Goal: Task Accomplishment & Management: Use online tool/utility

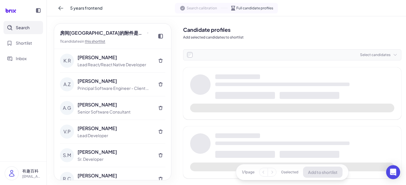
click at [367, 51] on div "Select candidates" at bounding box center [292, 54] width 218 height 11
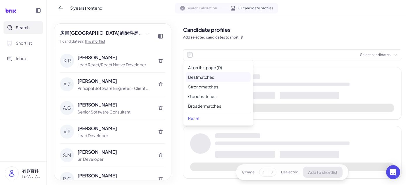
click at [213, 69] on li "Best matches" at bounding box center [218, 78] width 65 height 10
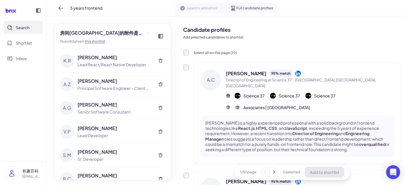
click at [274, 93] on img at bounding box center [273, 96] width 6 height 6
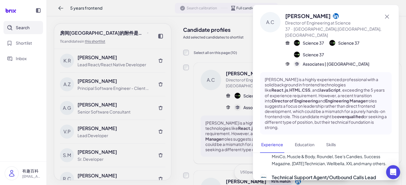
scroll to position [569, 0]
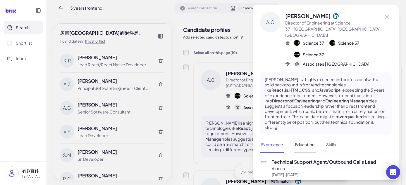
click at [308, 137] on button "Education" at bounding box center [305, 145] width 22 height 16
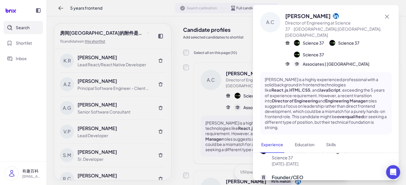
scroll to position [109, 0]
click at [196, 83] on div at bounding box center [203, 92] width 406 height 185
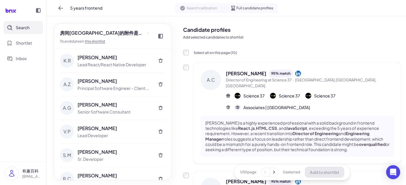
click at [297, 93] on div "Science 37" at bounding box center [284, 95] width 31 height 7
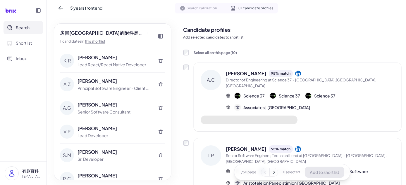
click at [269, 96] on div "Austin Crafts 95 % match Director of Engineering at Science 37 · Tulsa,OK,Unite…" at bounding box center [310, 90] width 168 height 41
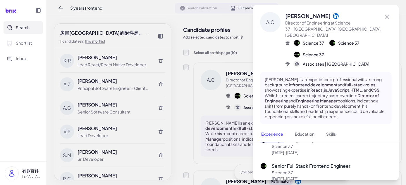
scroll to position [79, 0]
click at [308, 131] on button "Education" at bounding box center [305, 135] width 22 height 16
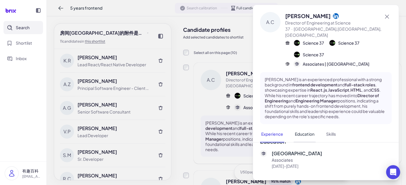
scroll to position [610, 0]
click at [327, 132] on button "Skills" at bounding box center [331, 135] width 12 height 16
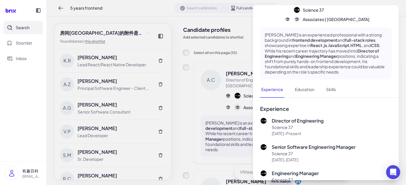
scroll to position [49, 0]
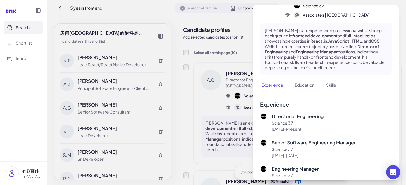
click at [226, 104] on div at bounding box center [203, 92] width 406 height 185
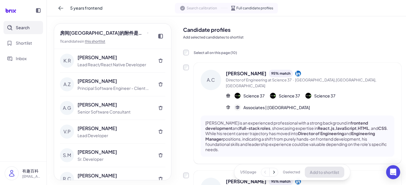
click at [338, 78] on span "Director of Engineering at Science 37 · Tulsa,OK,United States" at bounding box center [310, 83] width 168 height 11
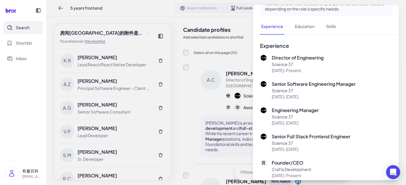
scroll to position [108, 0]
click at [303, 26] on button "Education" at bounding box center [305, 27] width 22 height 16
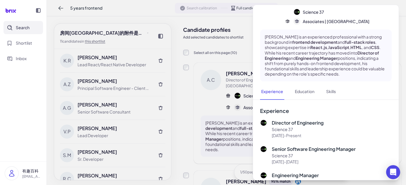
scroll to position [0, 0]
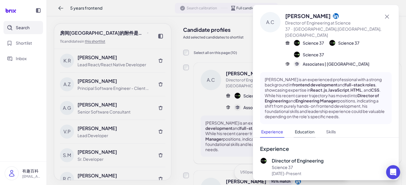
click at [296, 127] on button "Education" at bounding box center [305, 132] width 22 height 11
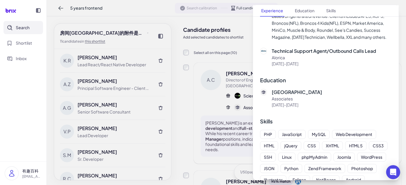
scroll to position [720, 0]
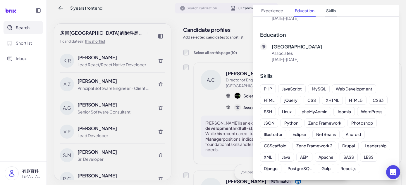
click at [328, 8] on button "Skills" at bounding box center [331, 10] width 12 height 11
click at [277, 10] on button "Experience" at bounding box center [272, 10] width 24 height 11
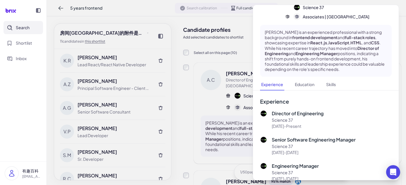
scroll to position [0, 0]
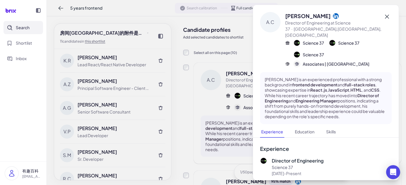
click at [383, 16] on icon at bounding box center [386, 16] width 7 height 7
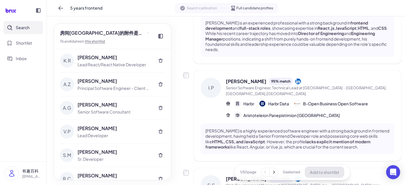
scroll to position [104, 0]
